Goal: Navigation & Orientation: Understand site structure

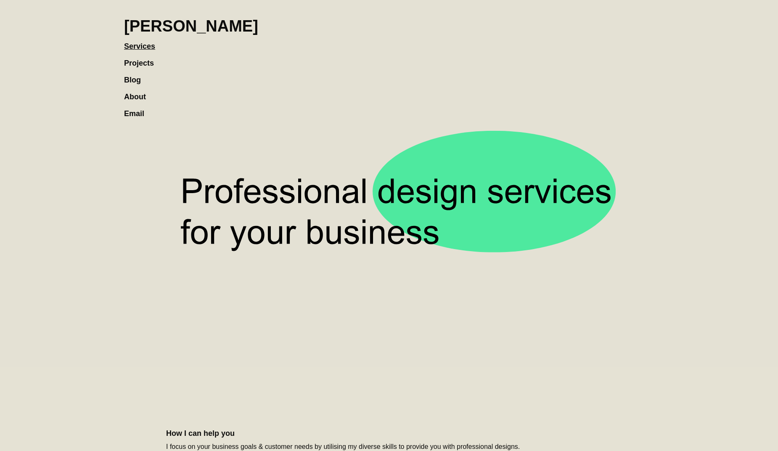
click at [132, 62] on link "Projects" at bounding box center [143, 58] width 38 height 17
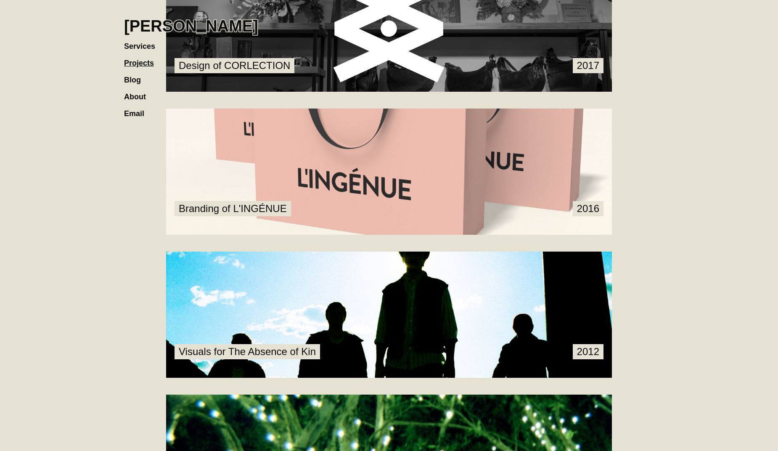
scroll to position [842, 0]
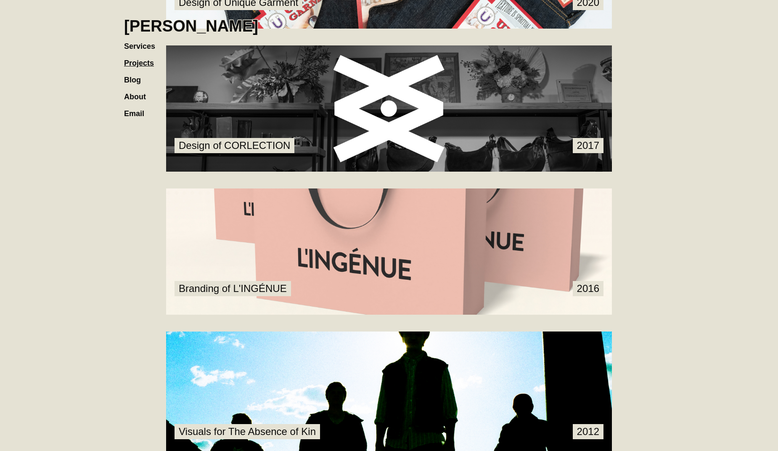
click at [423, 239] on link at bounding box center [389, 251] width 446 height 126
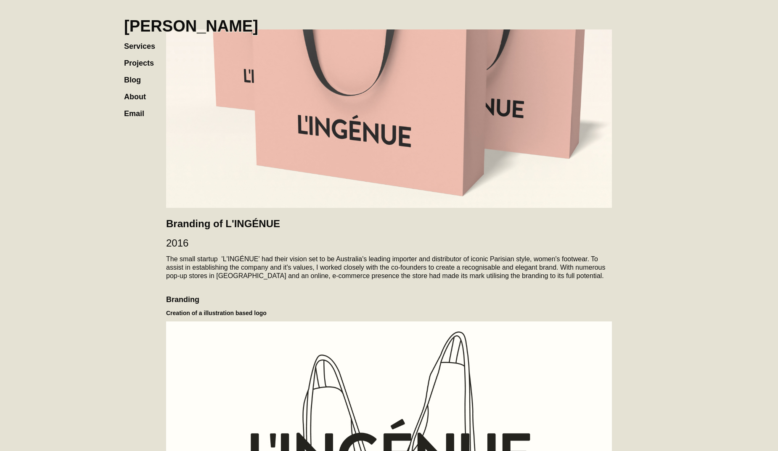
click at [133, 62] on link "Projects" at bounding box center [143, 58] width 38 height 17
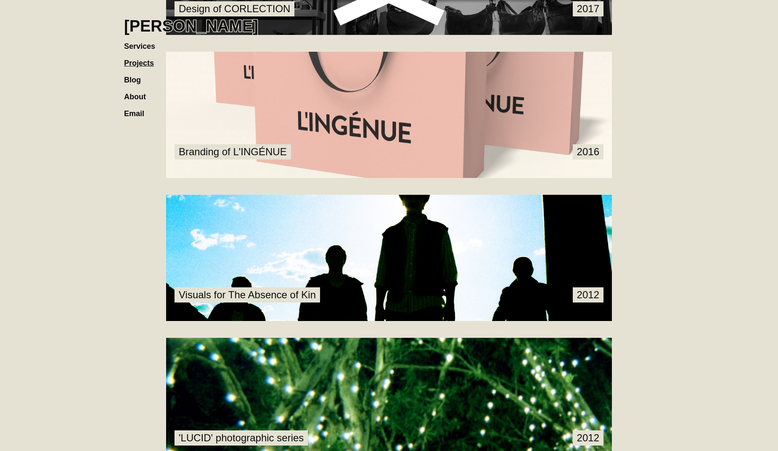
scroll to position [1030, 0]
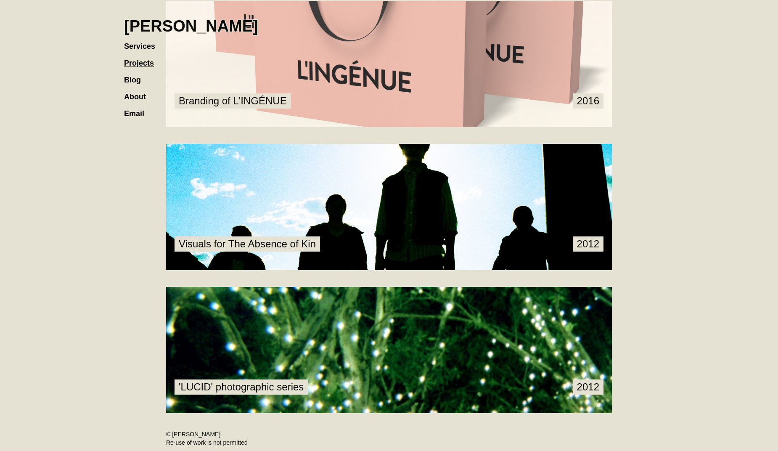
click at [399, 227] on link at bounding box center [389, 207] width 446 height 126
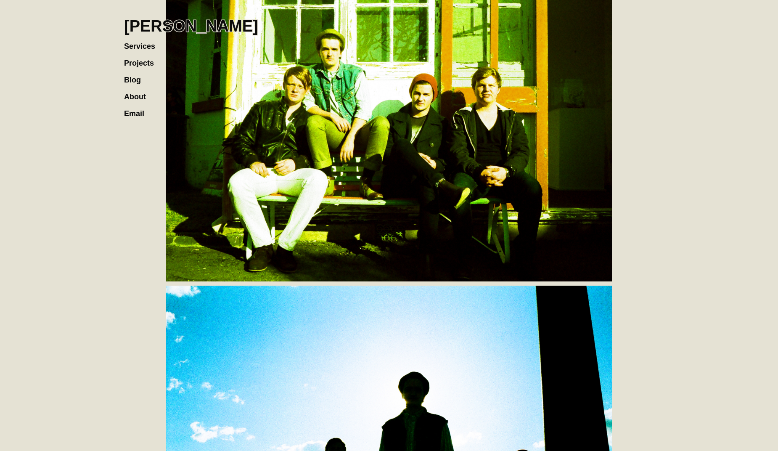
scroll to position [1089, 0]
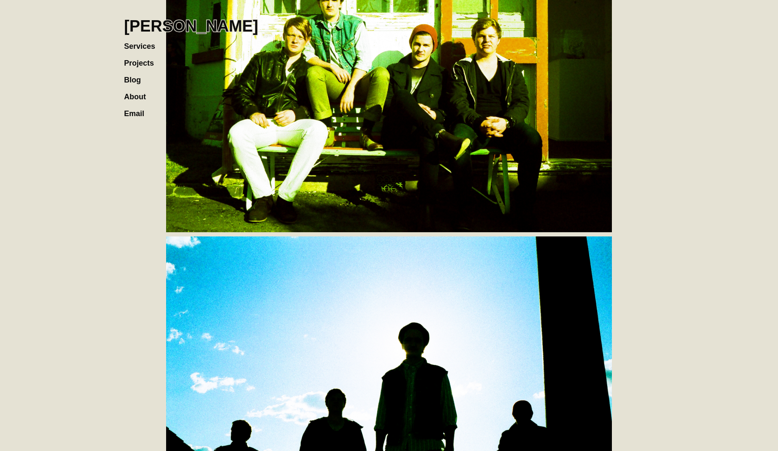
click at [158, 29] on h1 "[PERSON_NAME]" at bounding box center [191, 26] width 134 height 19
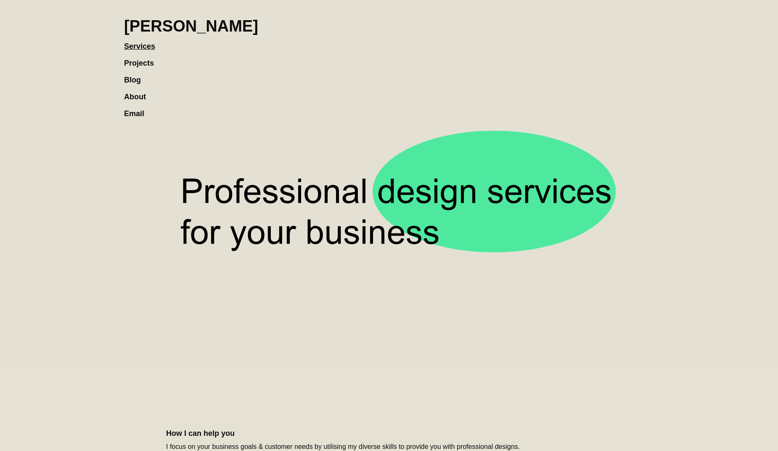
click at [139, 66] on link "Projects" at bounding box center [143, 58] width 38 height 17
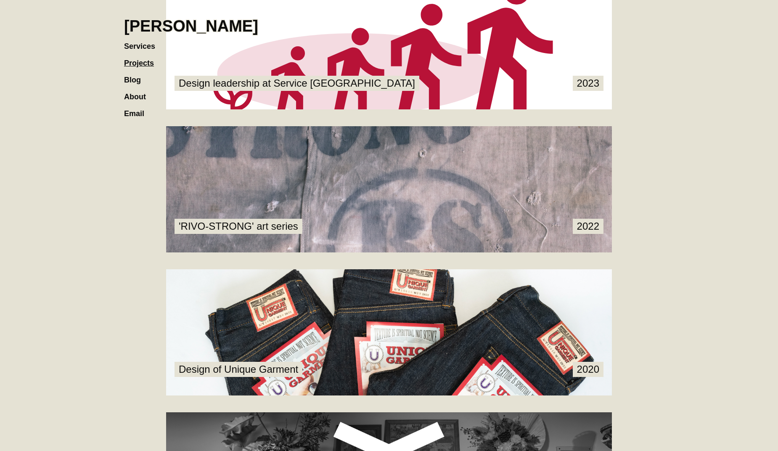
scroll to position [841, 0]
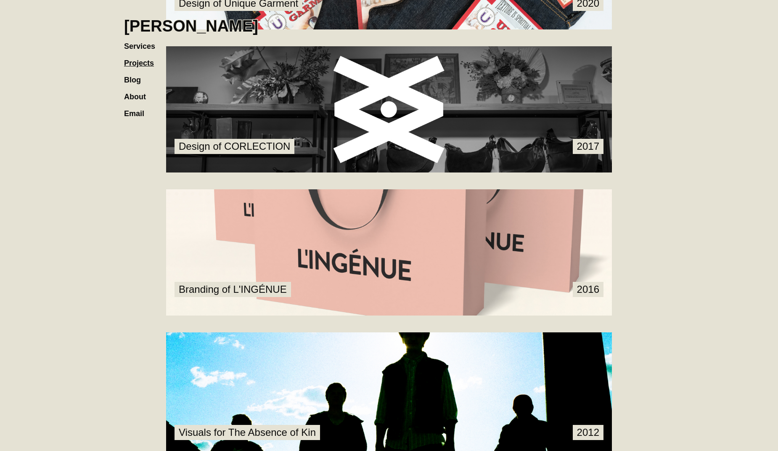
click at [384, 106] on link at bounding box center [389, 109] width 446 height 126
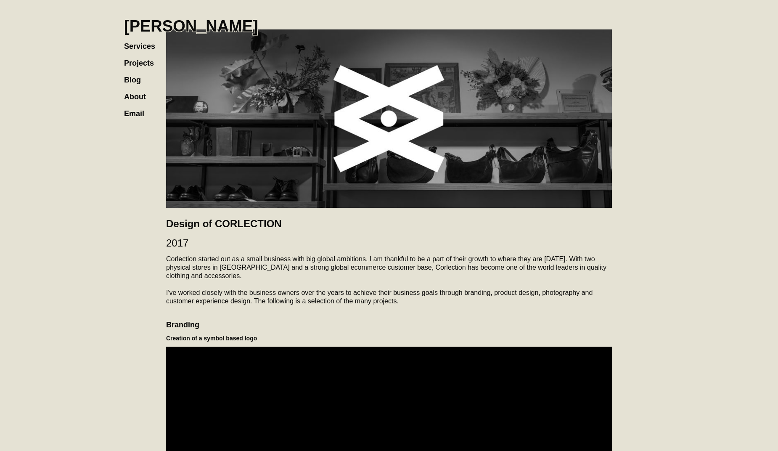
click at [141, 61] on link "Projects" at bounding box center [143, 58] width 38 height 17
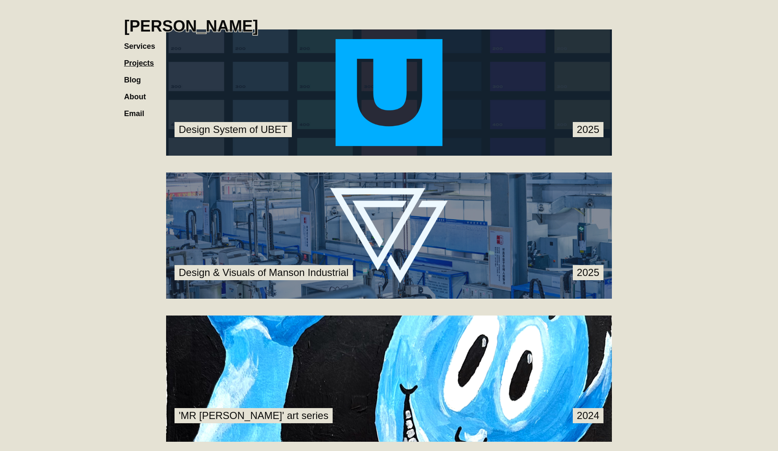
click at [304, 237] on link at bounding box center [389, 235] width 446 height 126
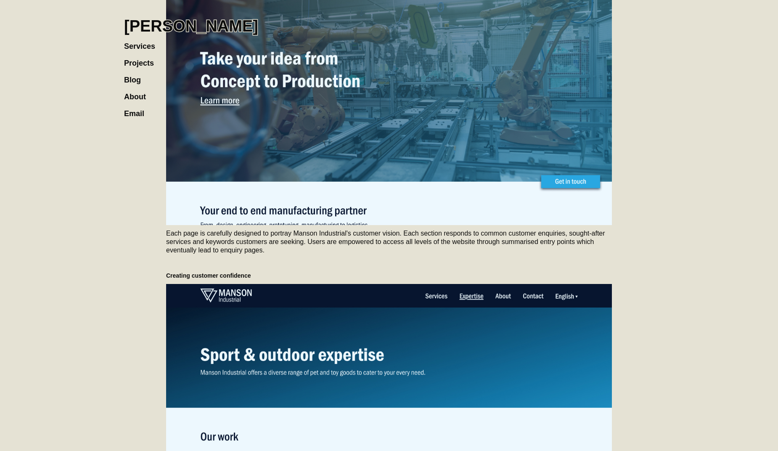
scroll to position [1811, 0]
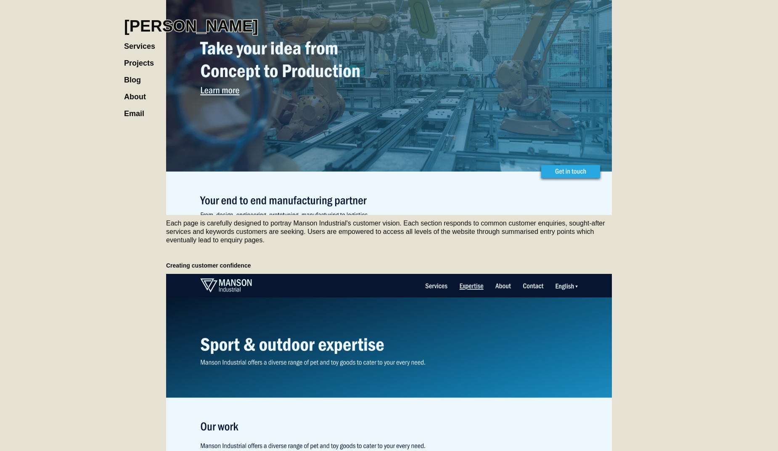
click at [144, 63] on link "Projects" at bounding box center [143, 58] width 38 height 17
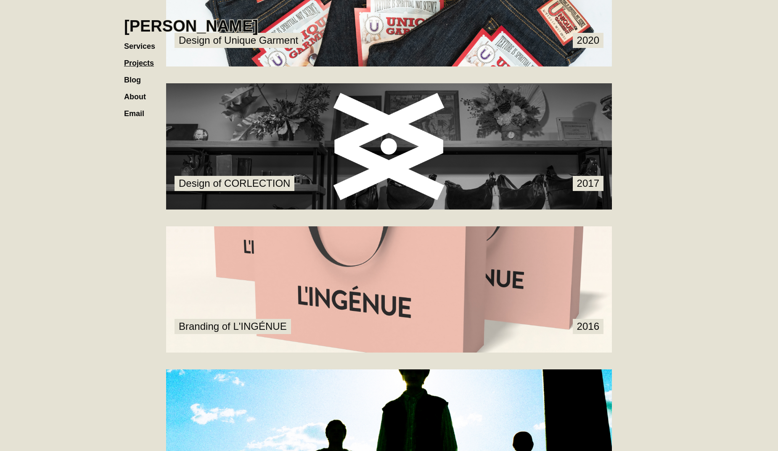
scroll to position [1025, 0]
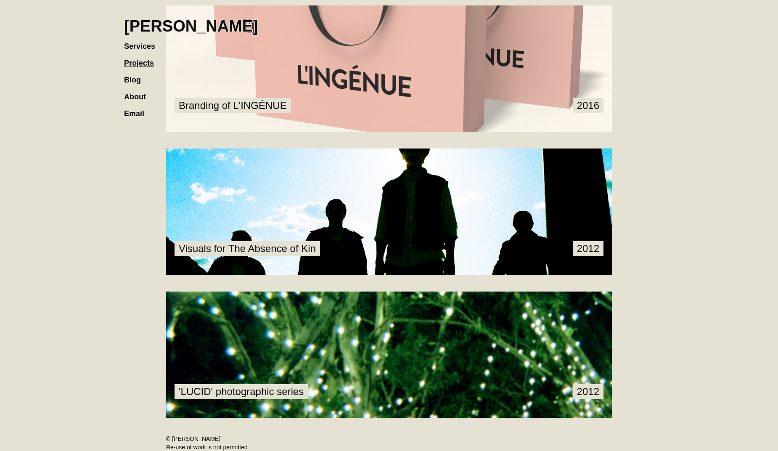
click at [555, 202] on link at bounding box center [389, 211] width 446 height 126
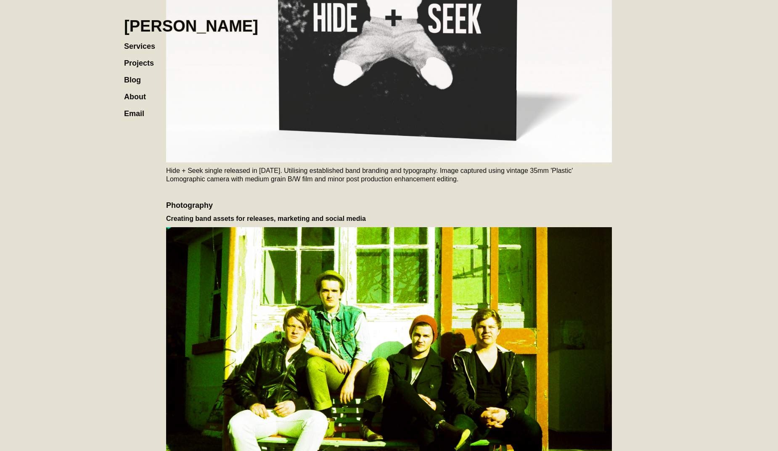
scroll to position [1067, 0]
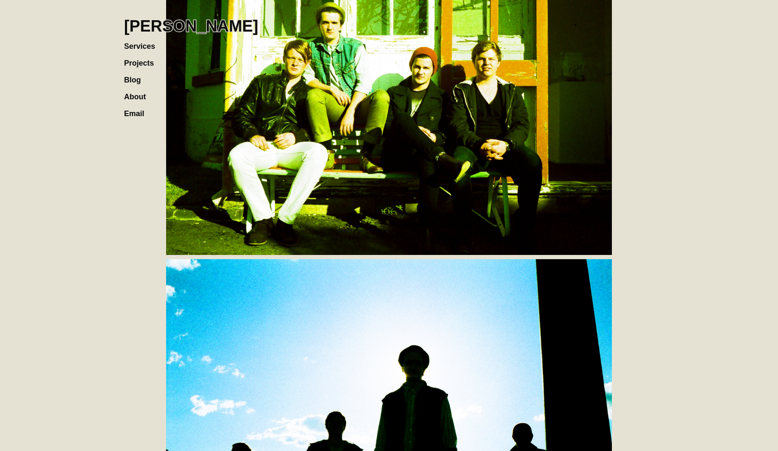
click at [132, 59] on link "Projects" at bounding box center [143, 58] width 38 height 17
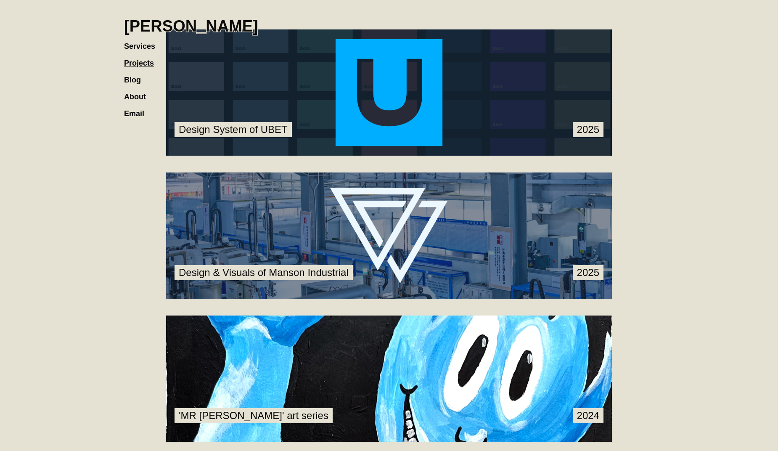
click at [142, 45] on link "Services" at bounding box center [144, 42] width 40 height 17
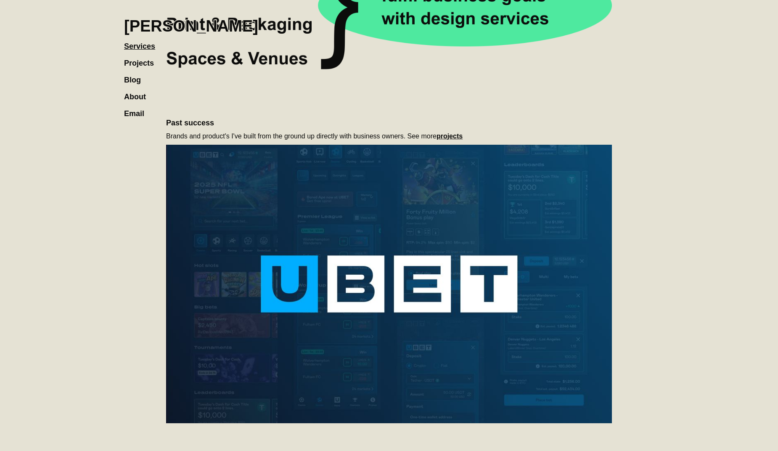
scroll to position [447, 0]
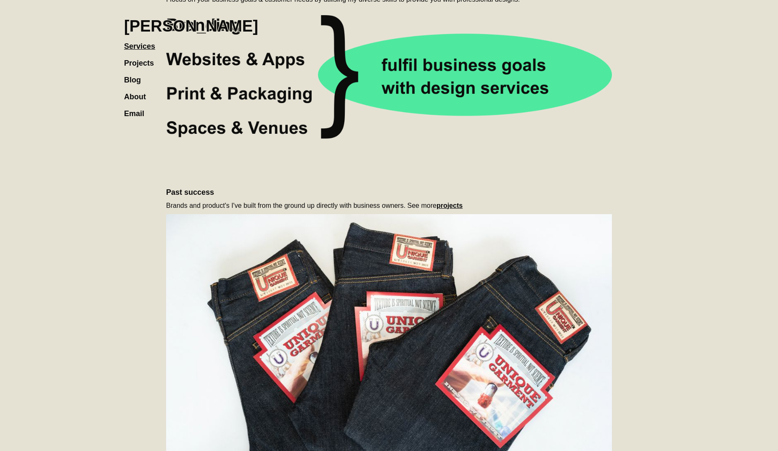
click at [138, 65] on link "Projects" at bounding box center [143, 58] width 38 height 17
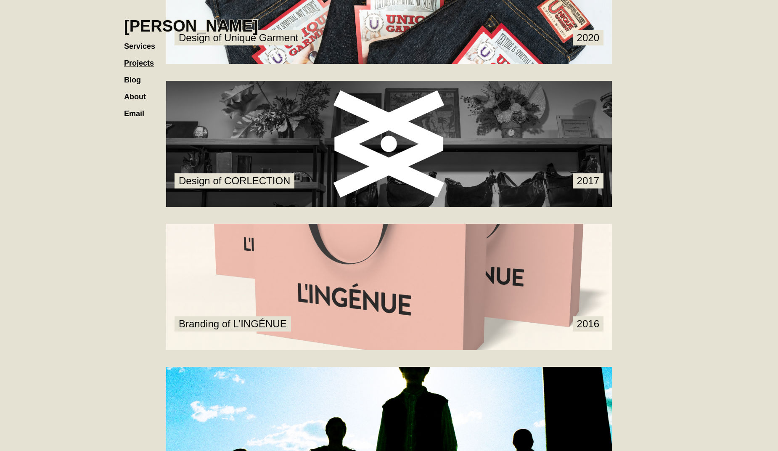
scroll to position [829, 0]
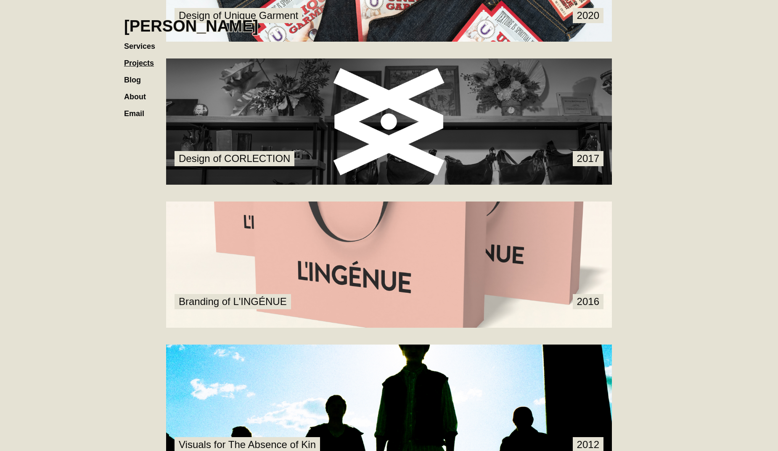
click at [507, 243] on link at bounding box center [389, 264] width 446 height 126
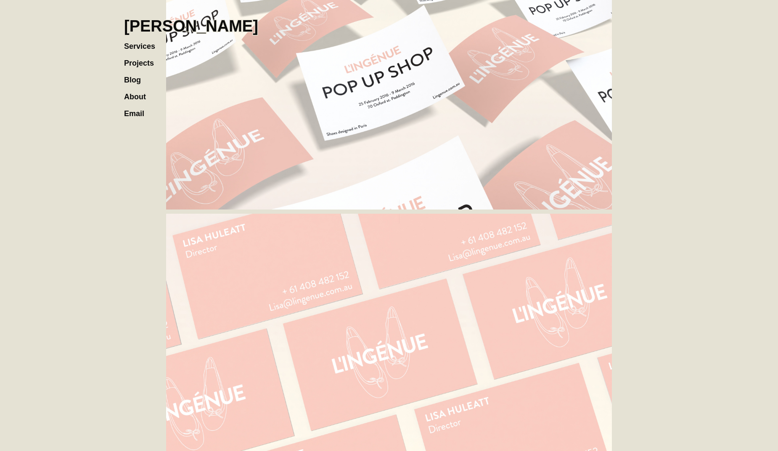
scroll to position [1273, 0]
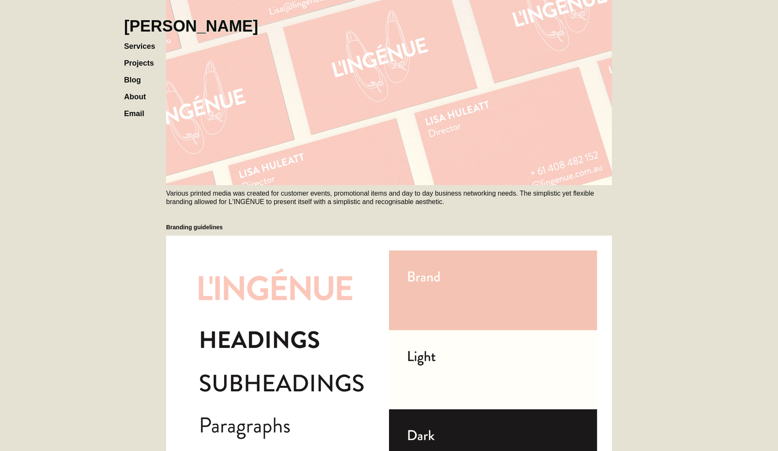
click at [129, 61] on link "Projects" at bounding box center [143, 58] width 38 height 17
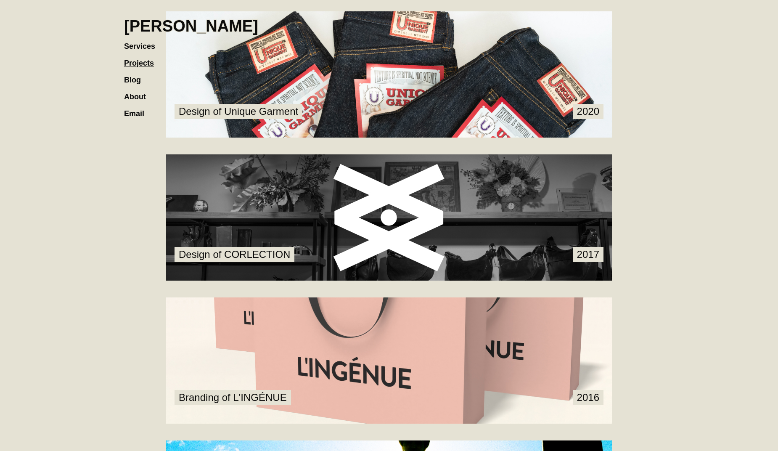
scroll to position [1030, 0]
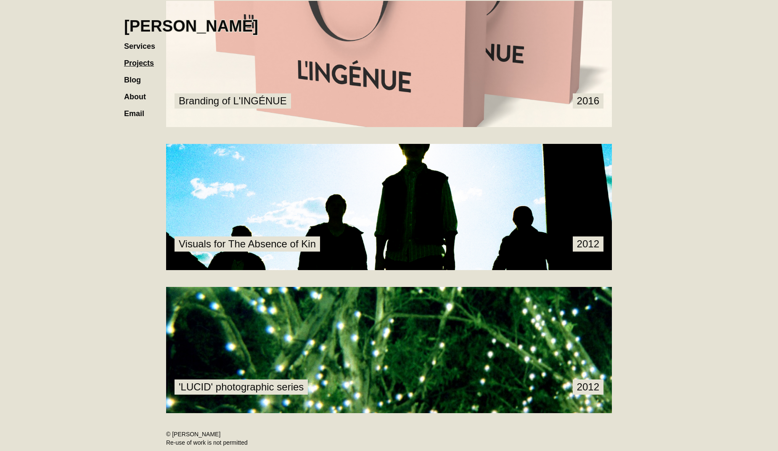
click at [169, 212] on link at bounding box center [389, 207] width 446 height 126
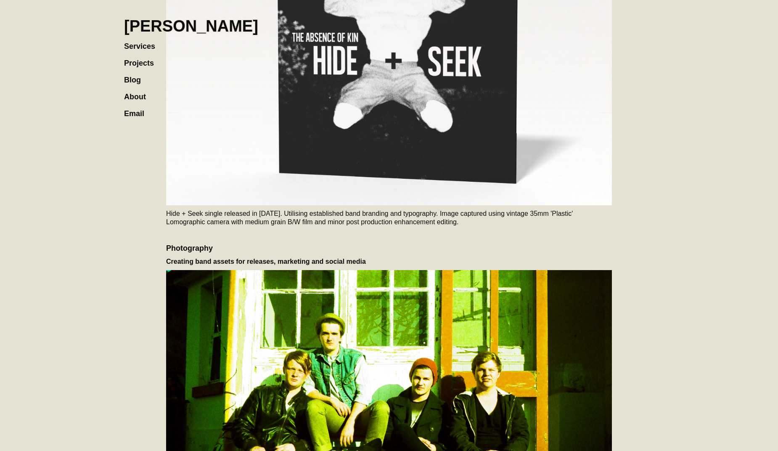
scroll to position [675, 0]
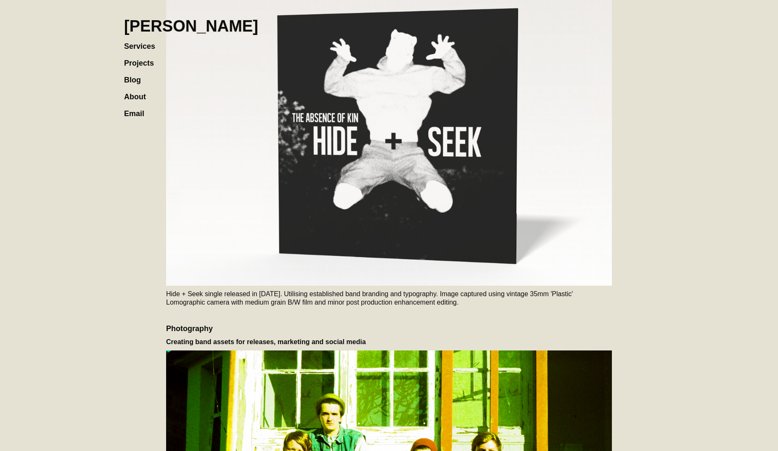
click at [149, 63] on link "Projects" at bounding box center [143, 58] width 38 height 17
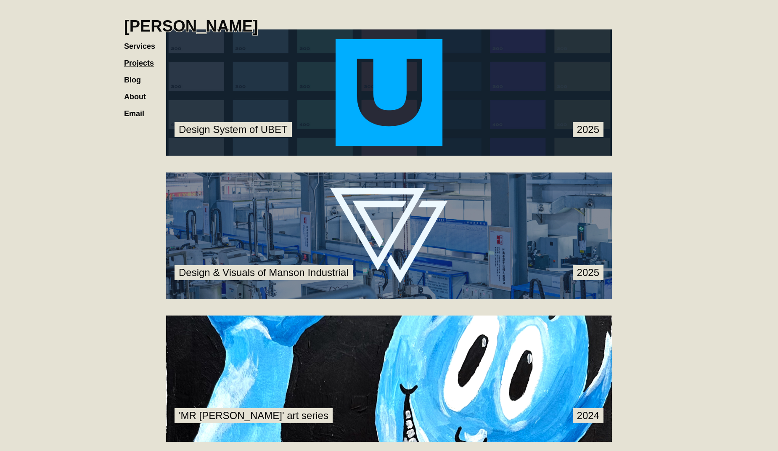
click at [304, 196] on link at bounding box center [389, 235] width 446 height 126
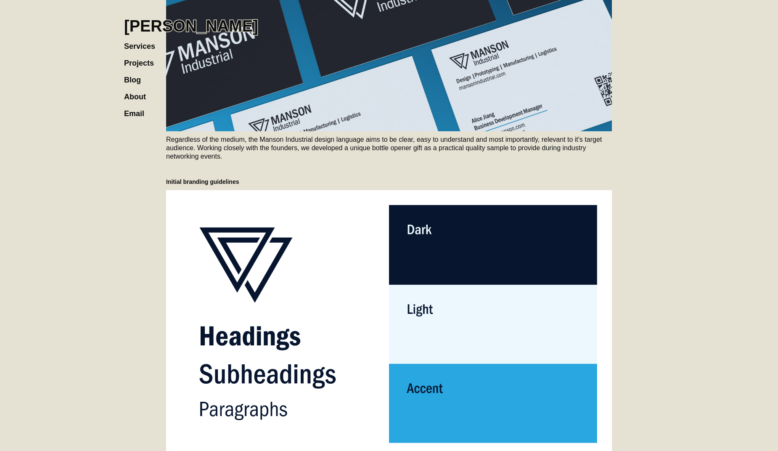
scroll to position [819, 0]
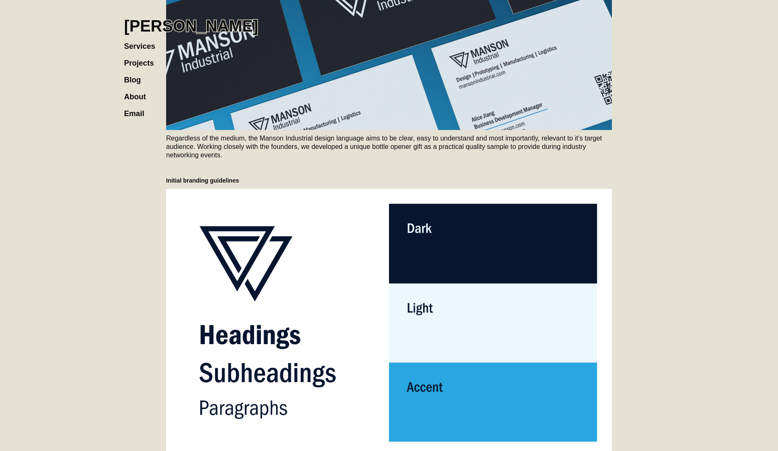
click at [164, 26] on h1 "[PERSON_NAME]" at bounding box center [191, 26] width 134 height 19
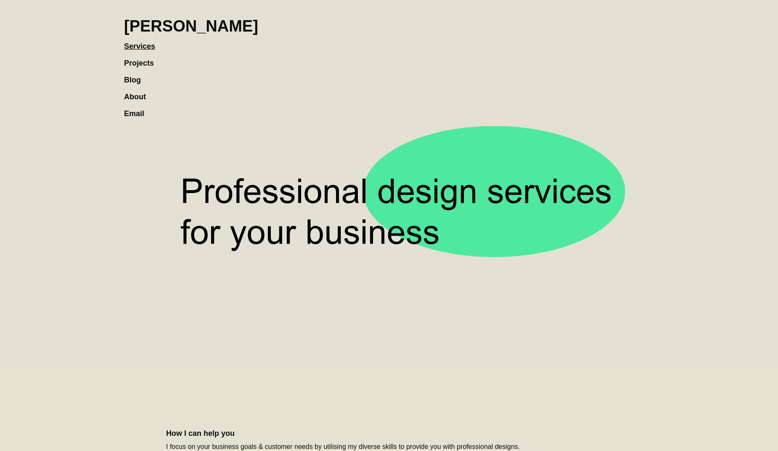
click at [148, 58] on link "Projects" at bounding box center [143, 58] width 38 height 17
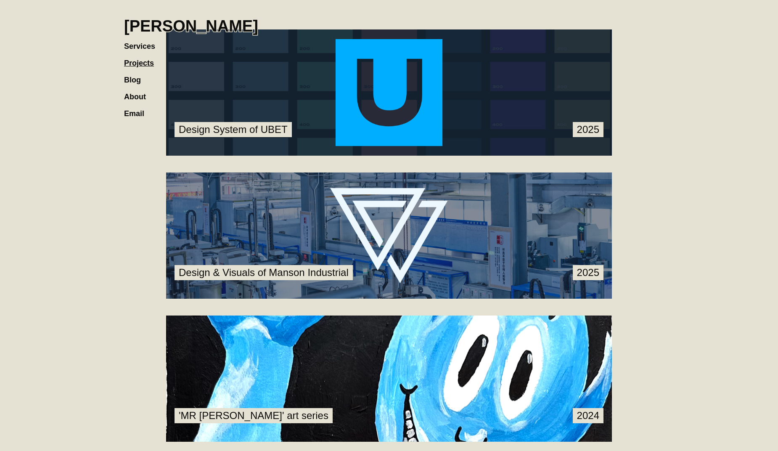
click at [163, 26] on h1 "[PERSON_NAME]" at bounding box center [191, 26] width 134 height 19
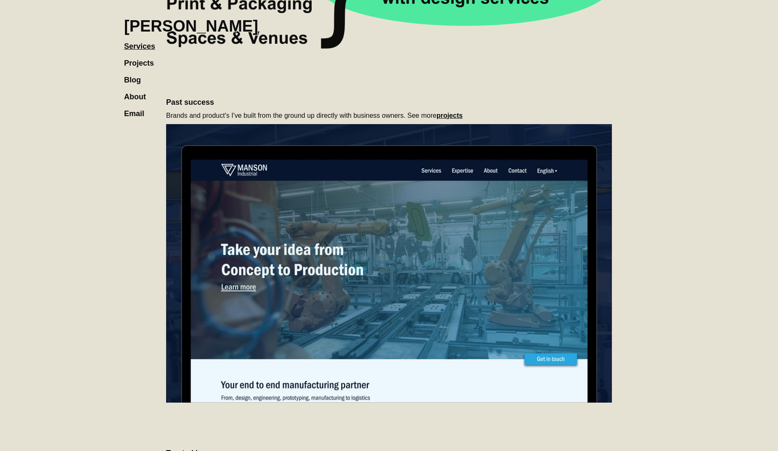
scroll to position [537, 0]
click at [680, 281] on section "**********" at bounding box center [389, 184] width 778 height 1442
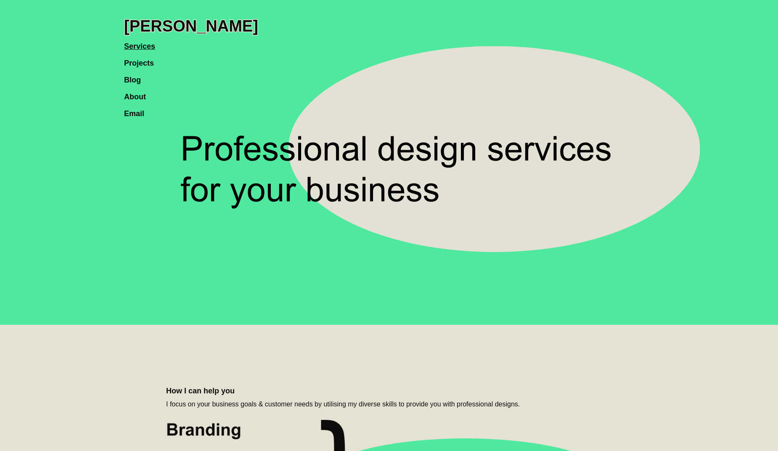
scroll to position [0, 0]
